Goal: Task Accomplishment & Management: Manage account settings

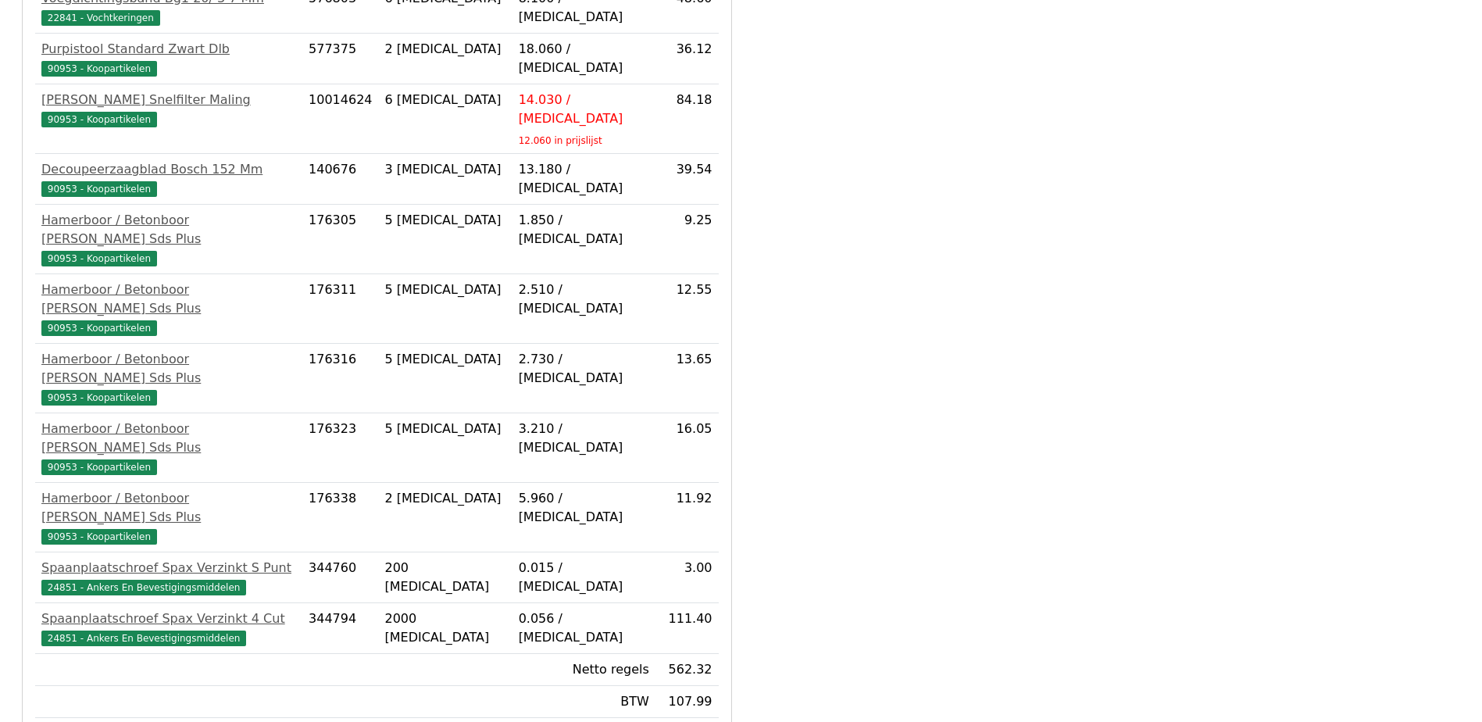
scroll to position [791, 0]
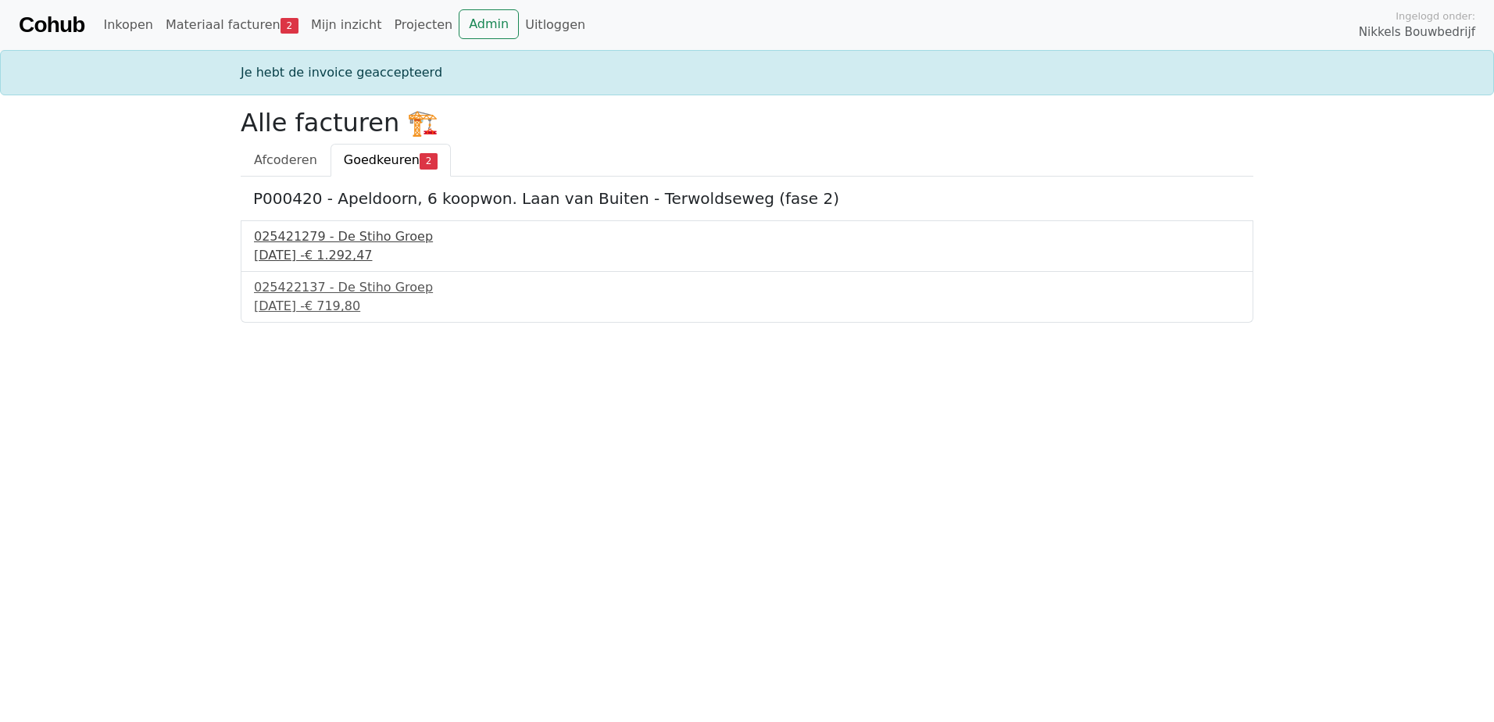
click at [373, 241] on div "025421279 - De Stiho Groep" at bounding box center [747, 236] width 986 height 19
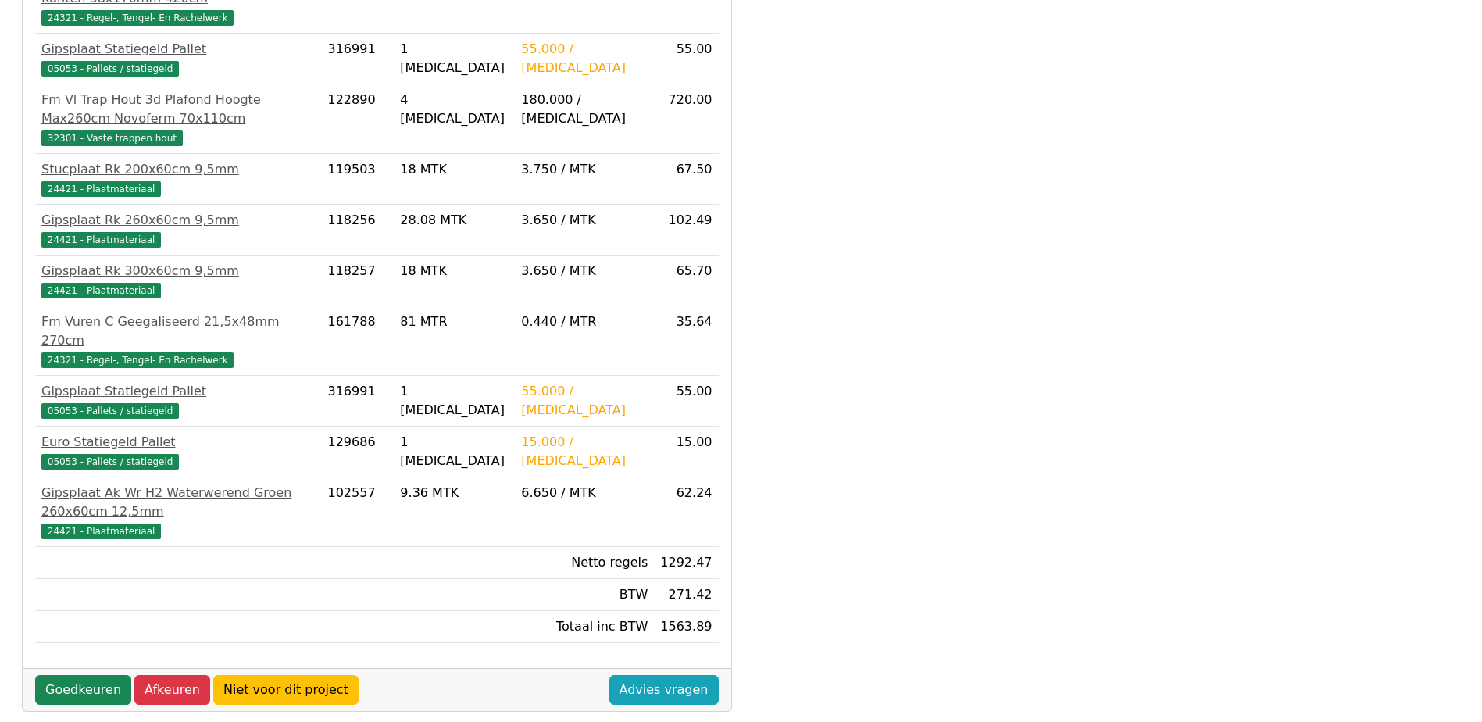
scroll to position [524, 0]
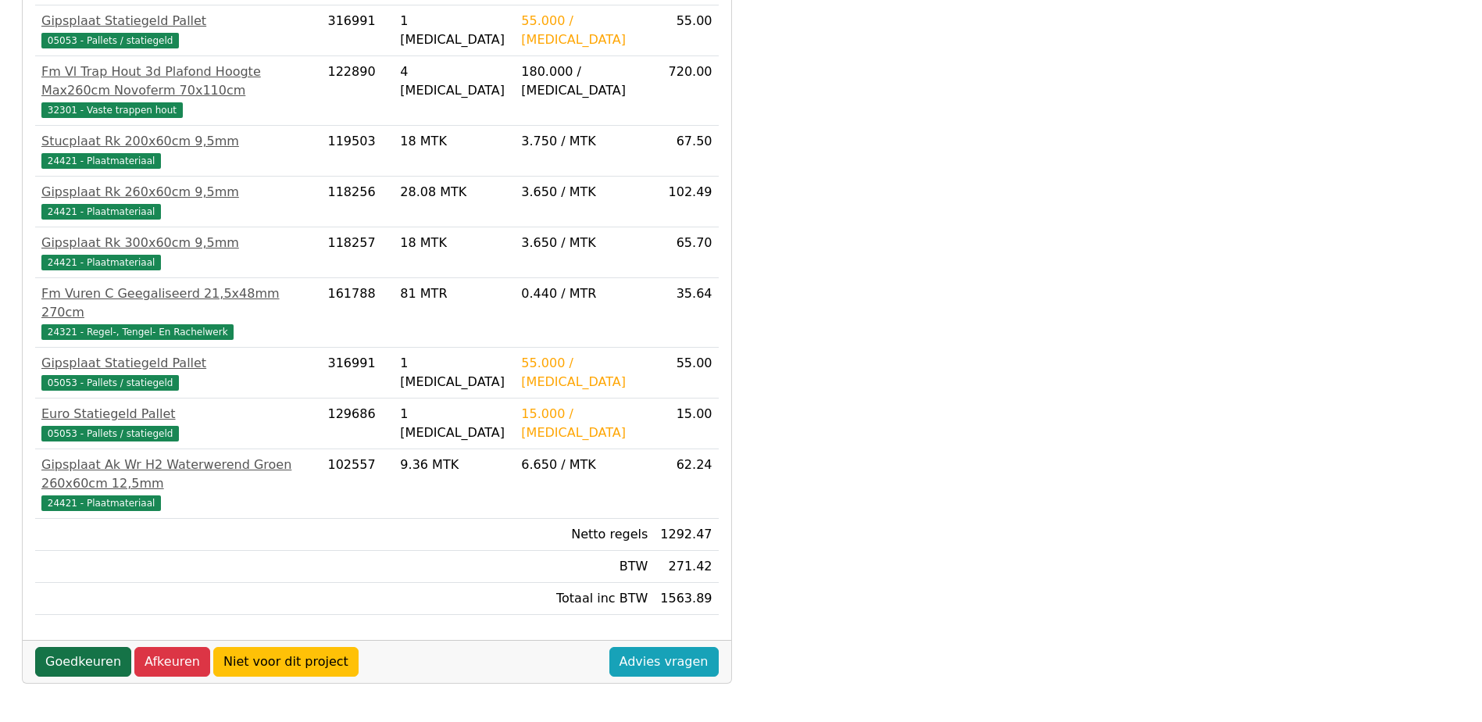
click at [88, 647] on link "Goedkeuren" at bounding box center [83, 662] width 96 height 30
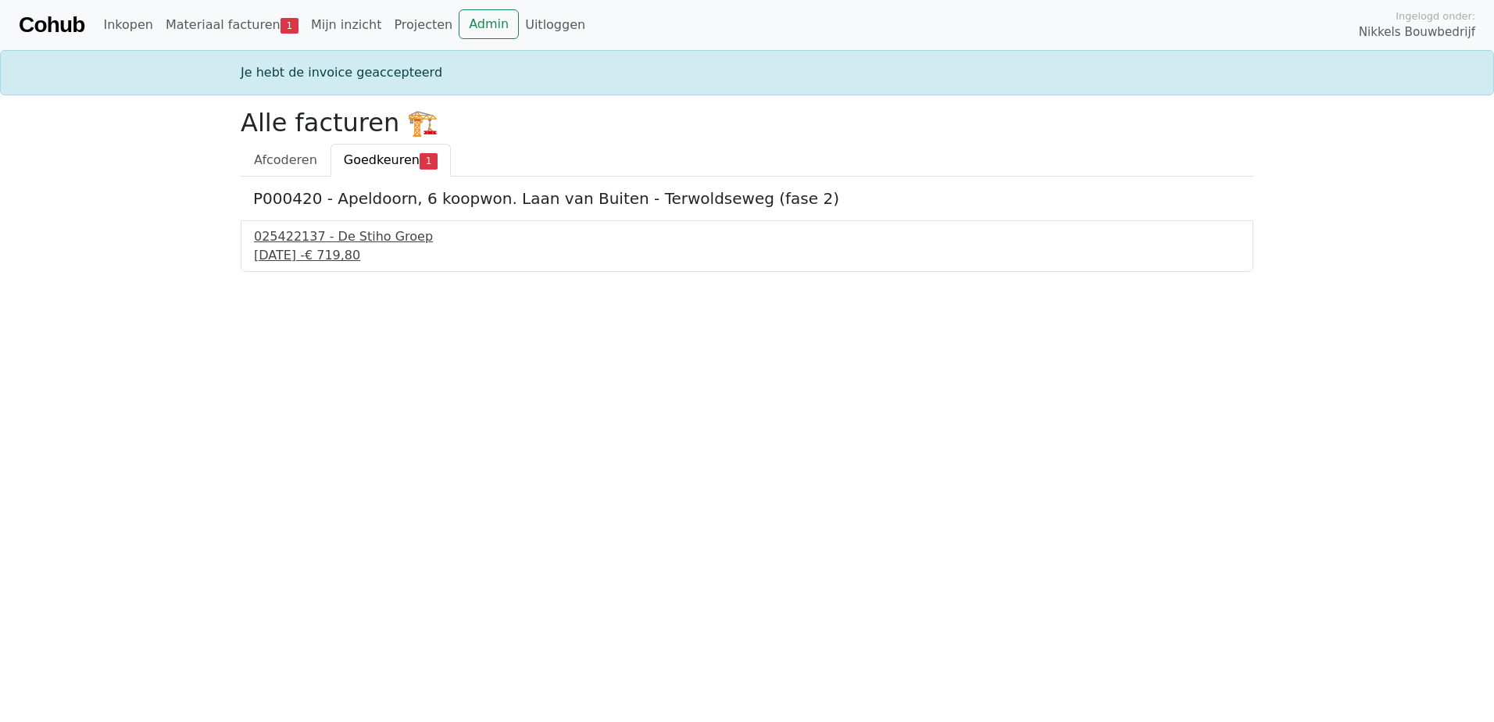
click at [333, 252] on div "[DATE] - € 719,80" at bounding box center [747, 255] width 986 height 19
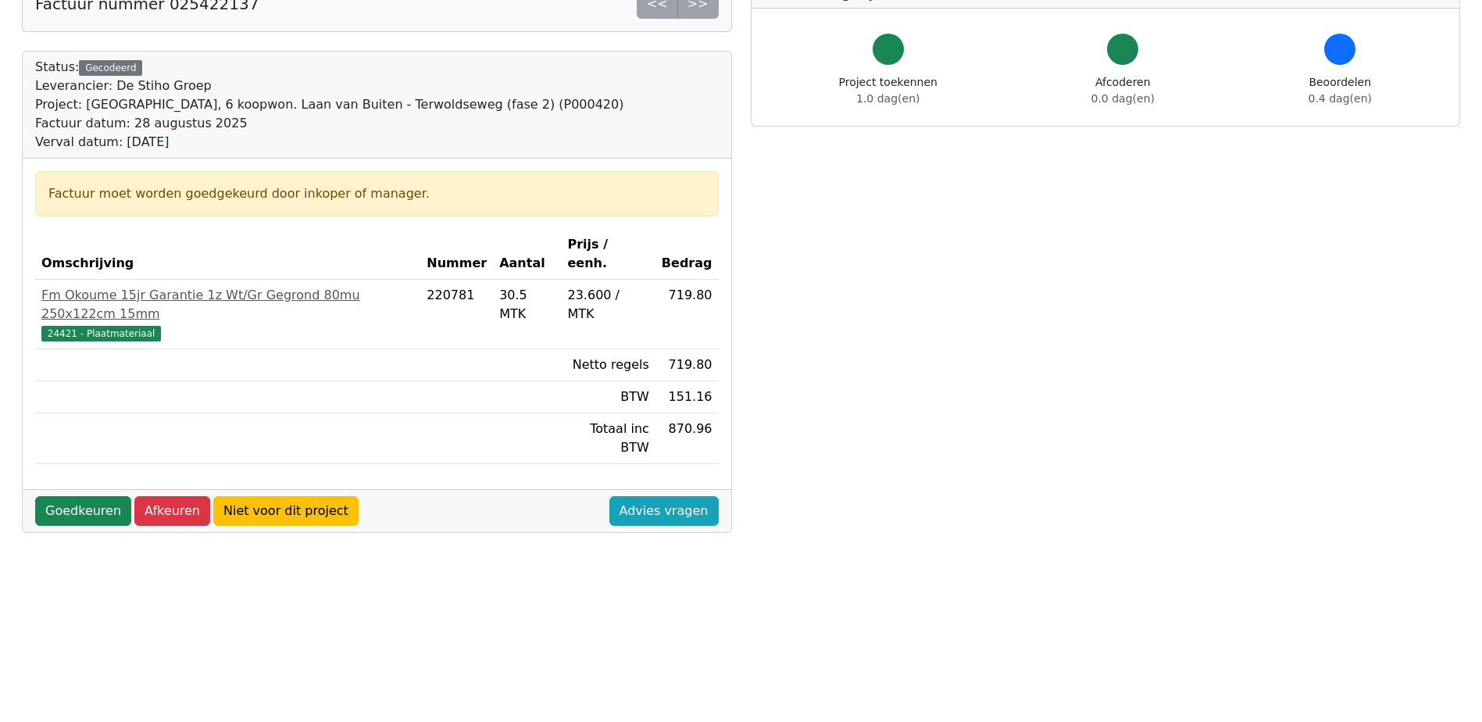
scroll to position [234, 0]
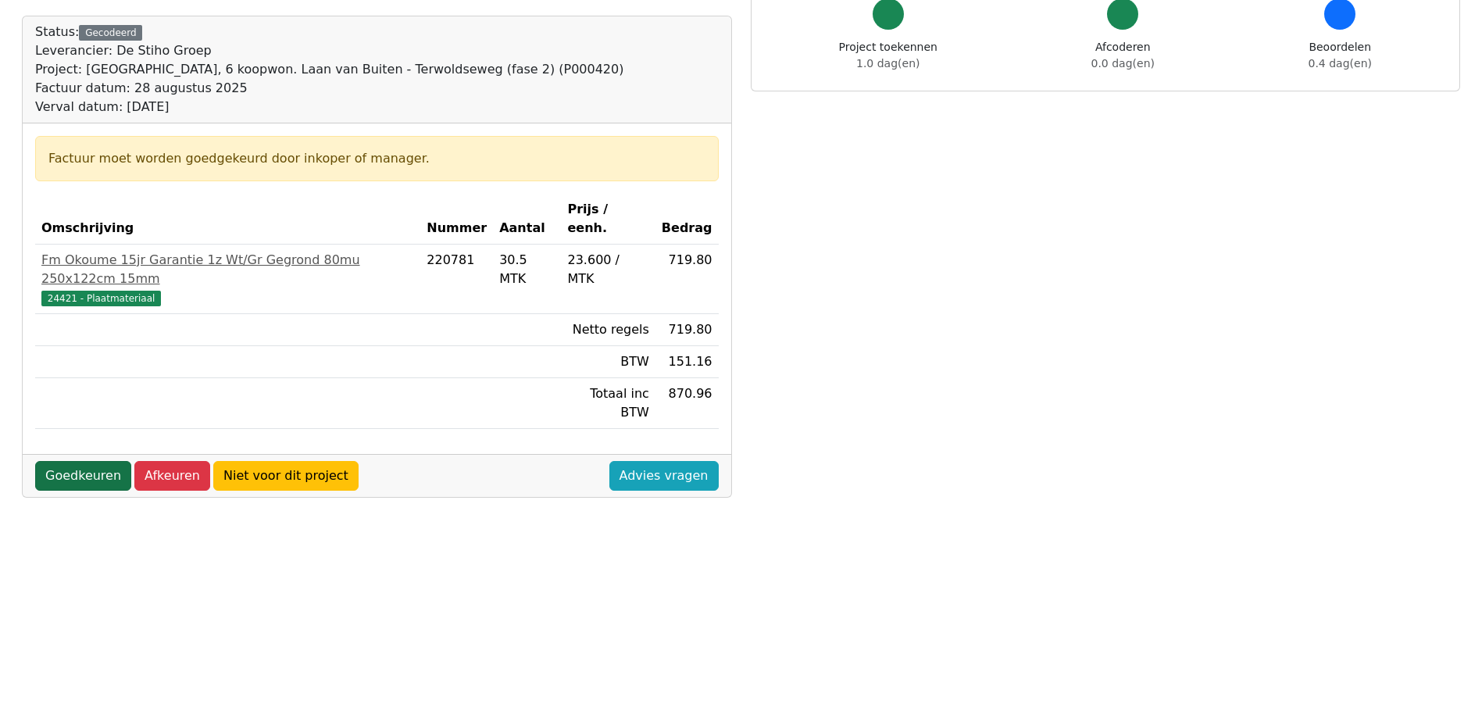
click at [80, 461] on link "Goedkeuren" at bounding box center [83, 476] width 96 height 30
